Goal: Navigation & Orientation: Understand site structure

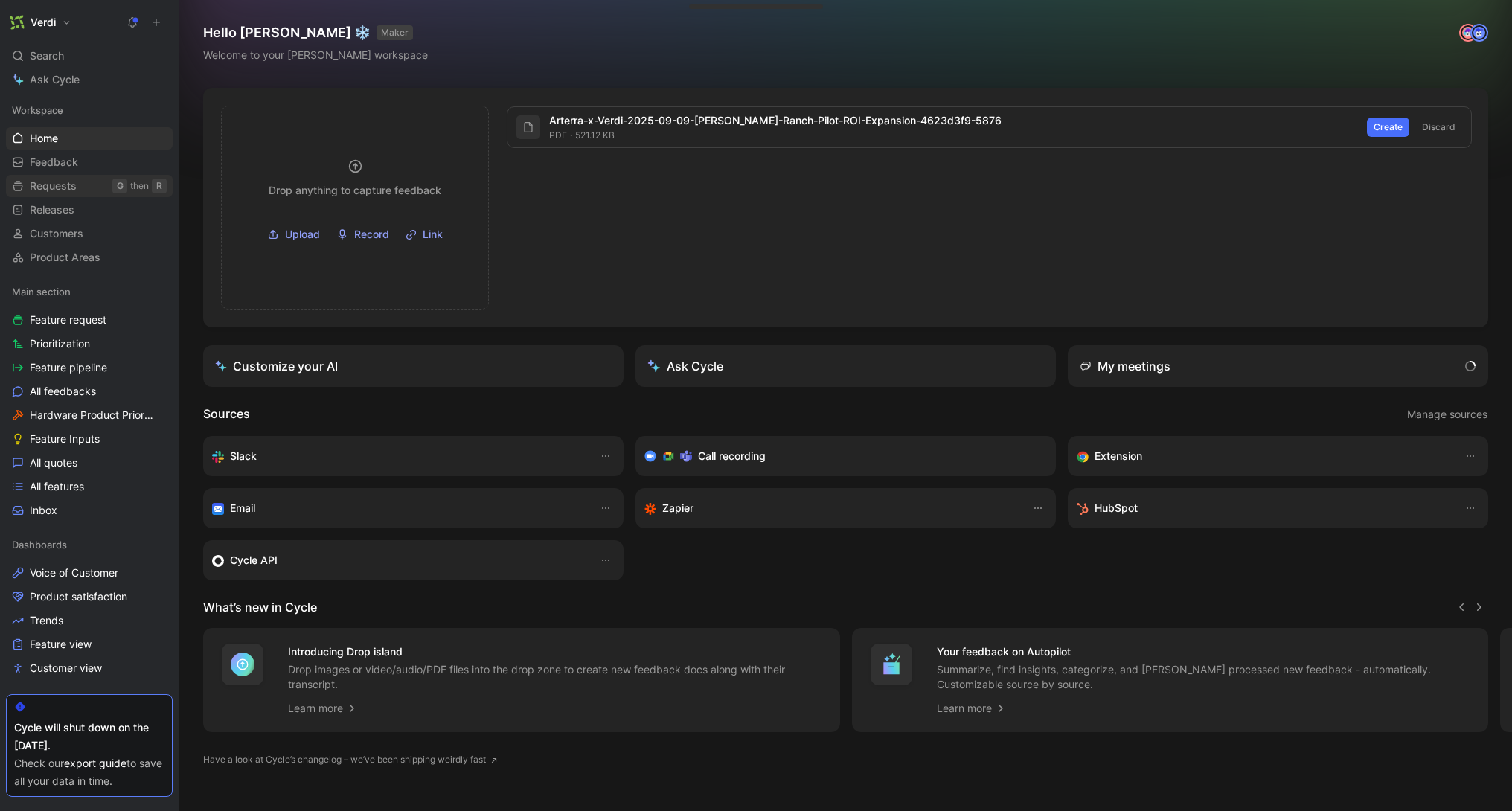
click at [75, 190] on span "Requests" at bounding box center [53, 186] width 47 height 15
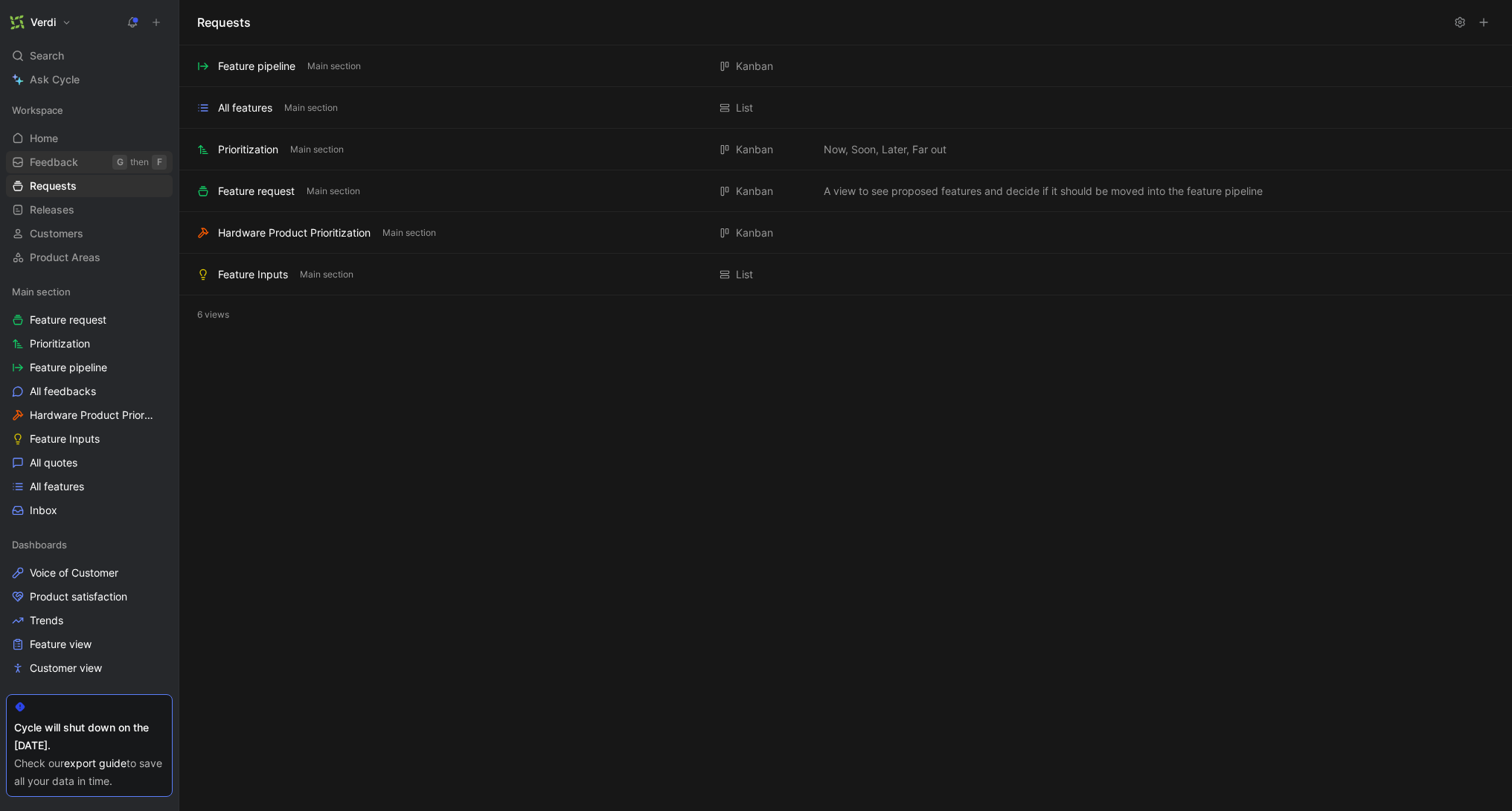
click at [65, 157] on span "Feedback" at bounding box center [54, 162] width 48 height 15
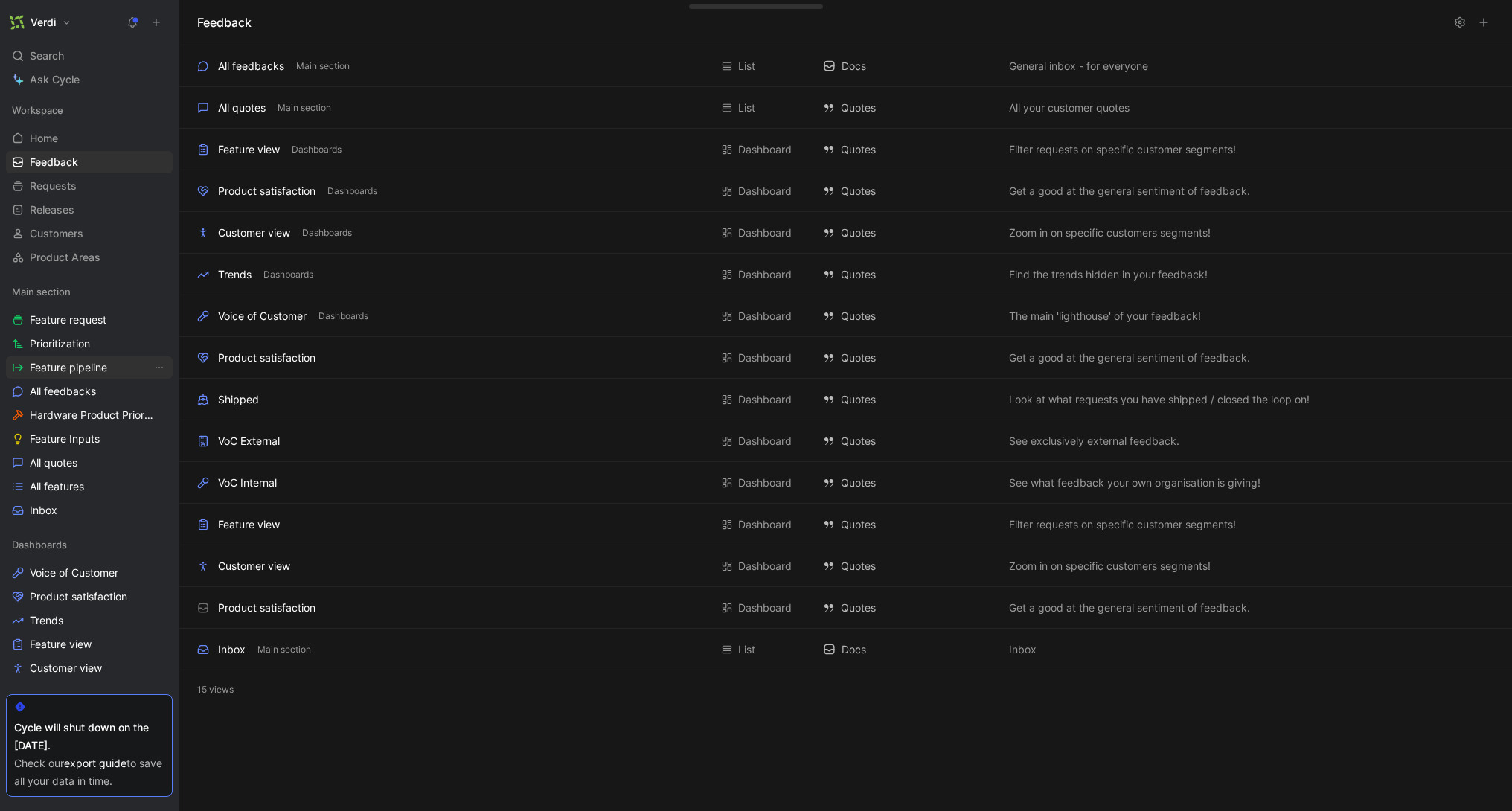
click at [69, 365] on span "Feature pipeline" at bounding box center [69, 367] width 77 height 15
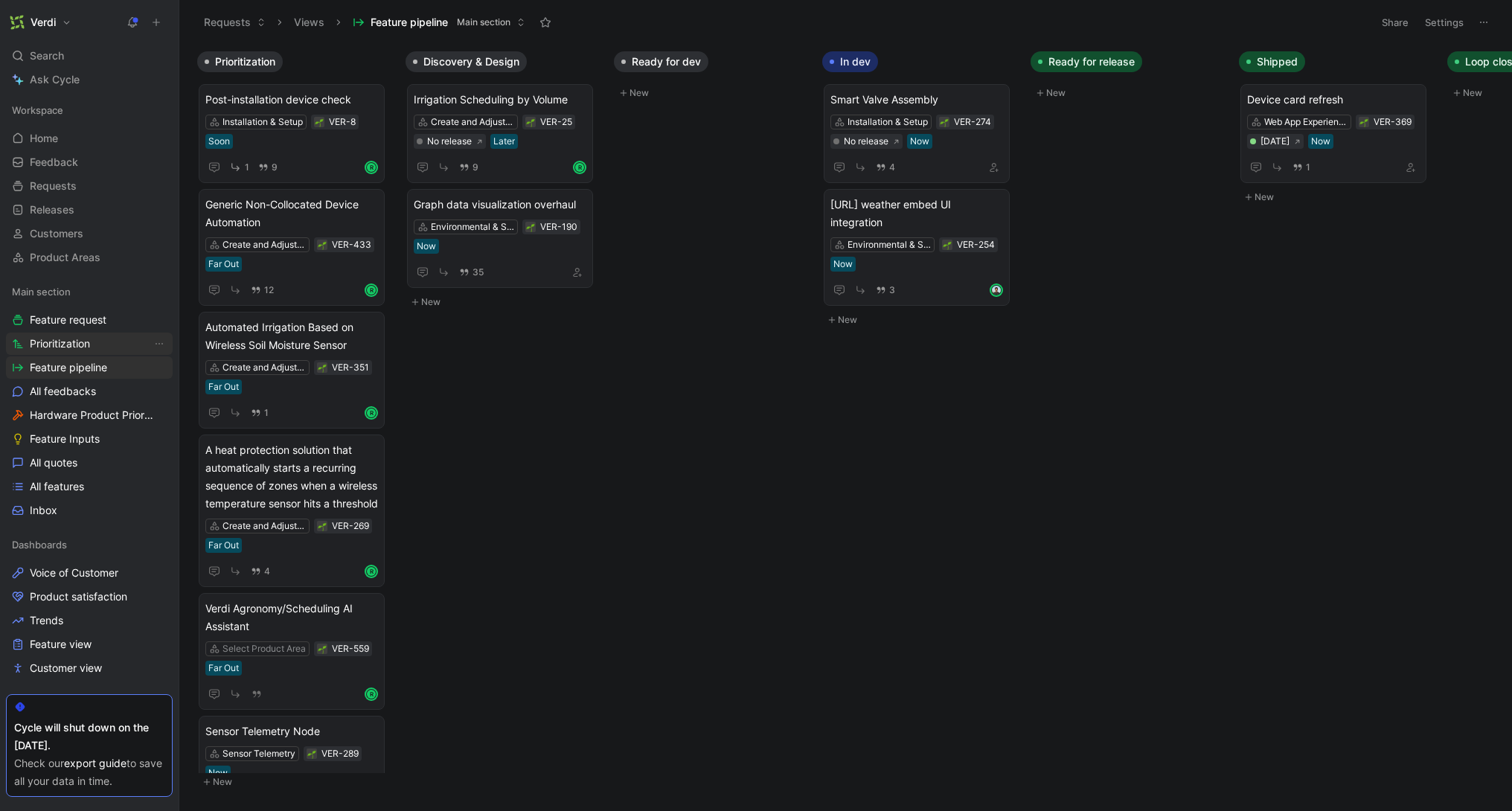
click at [72, 353] on link "Prioritization" at bounding box center [89, 344] width 167 height 23
